Goal: Find specific page/section: Find specific page/section

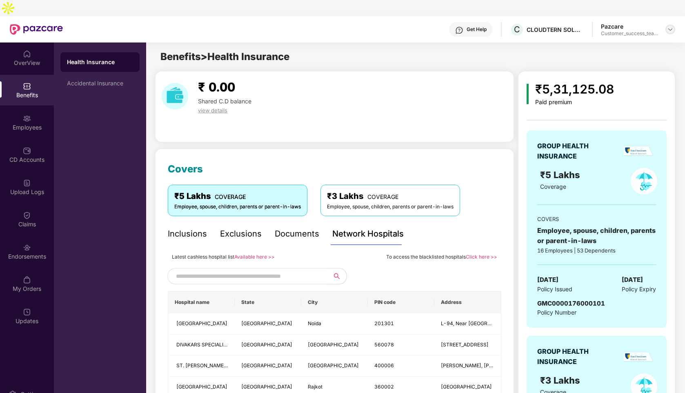
click at [672, 26] on img at bounding box center [670, 29] width 7 height 7
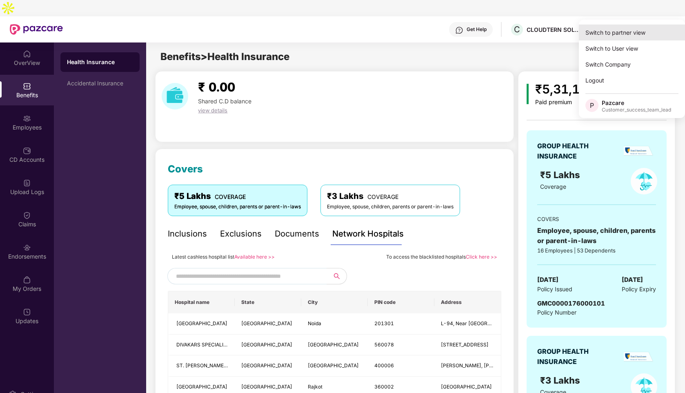
click at [604, 39] on div "Switch to partner view" at bounding box center [632, 32] width 106 height 16
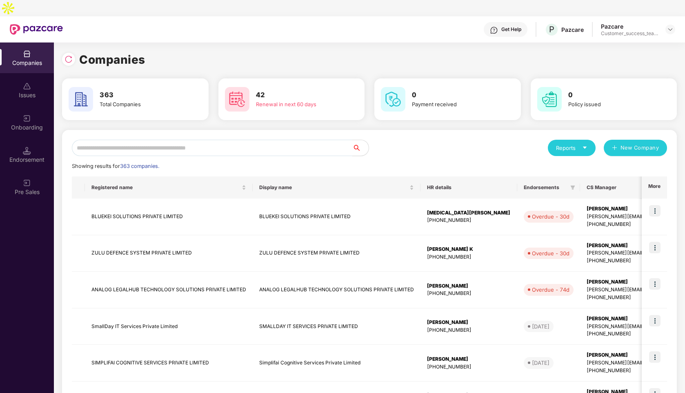
click at [193, 140] on input "text" at bounding box center [212, 148] width 280 height 16
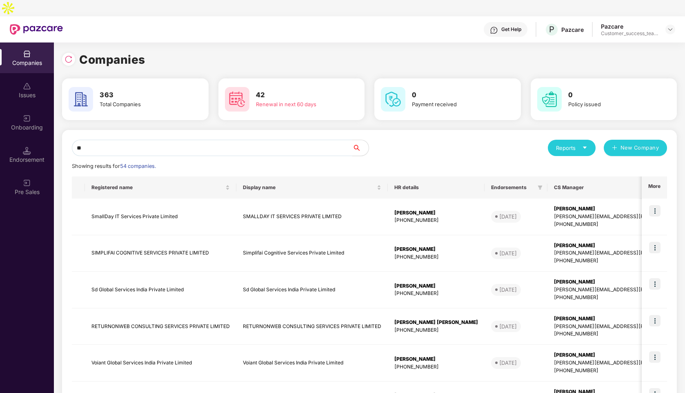
type input "*"
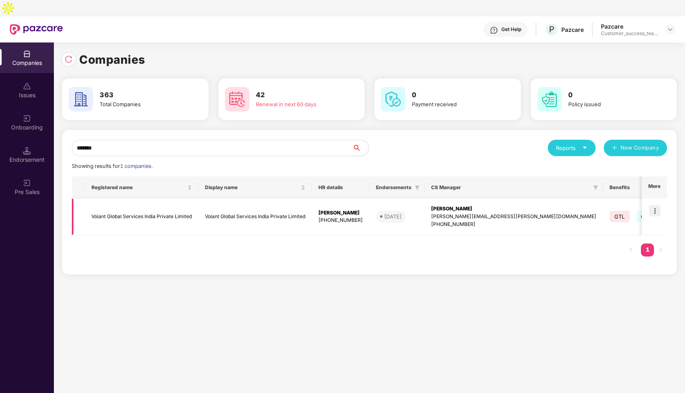
type input "******"
click at [660, 205] on img at bounding box center [654, 210] width 11 height 11
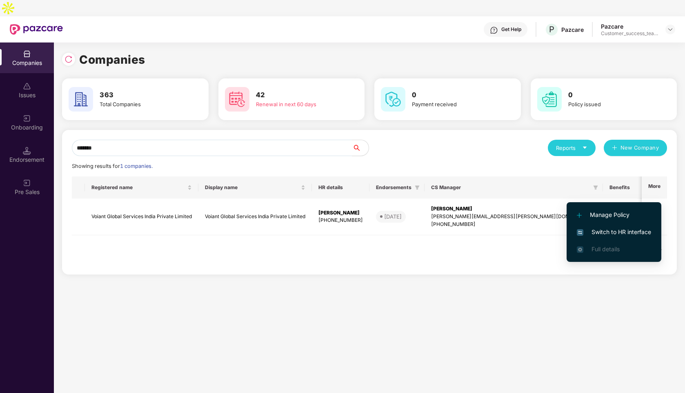
click at [609, 233] on span "Switch to HR interface" at bounding box center [614, 231] width 74 height 9
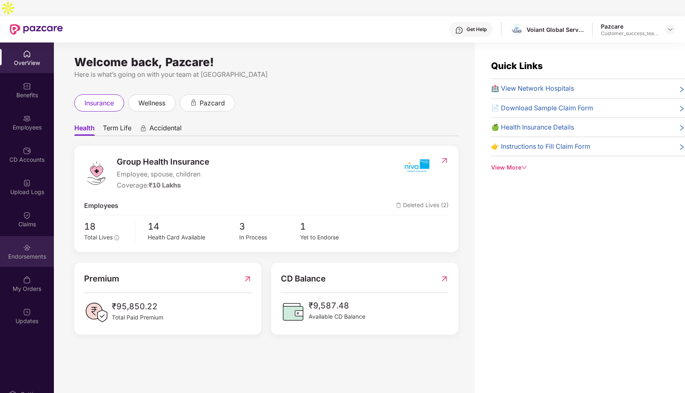
click at [27, 236] on div "Endorsements" at bounding box center [27, 251] width 54 height 31
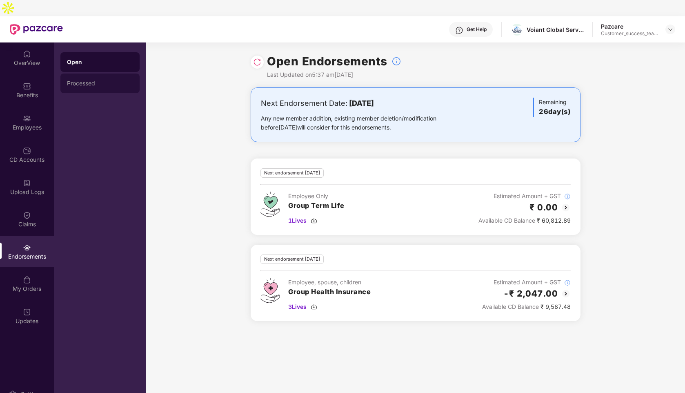
click at [99, 80] on div "Processed" at bounding box center [100, 83] width 66 height 7
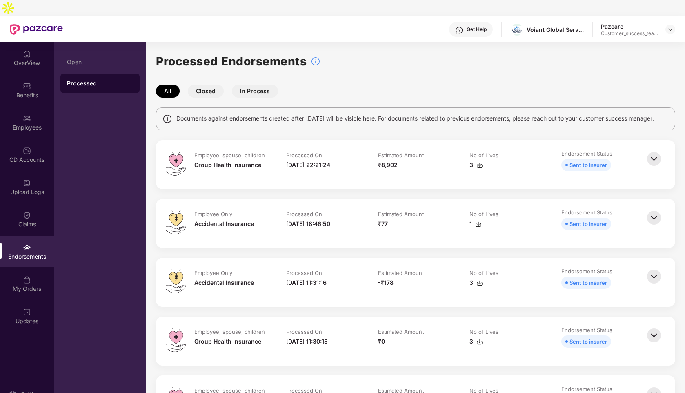
click at [197, 84] on button "Closed" at bounding box center [206, 90] width 36 height 13
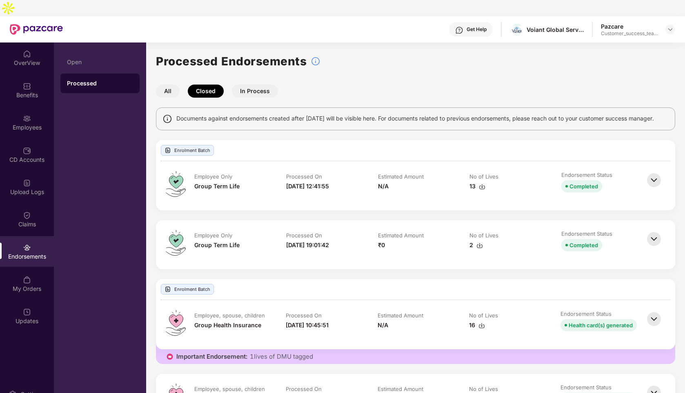
click at [262, 84] on button "In Process" at bounding box center [255, 90] width 46 height 13
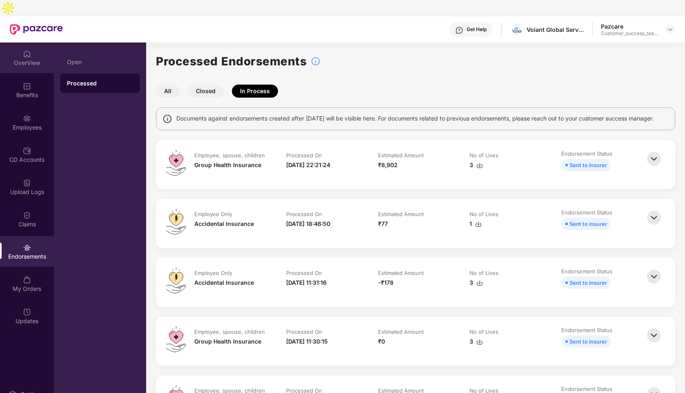
click at [29, 59] on div "OverView" at bounding box center [27, 63] width 54 height 8
